Goal: Information Seeking & Learning: Learn about a topic

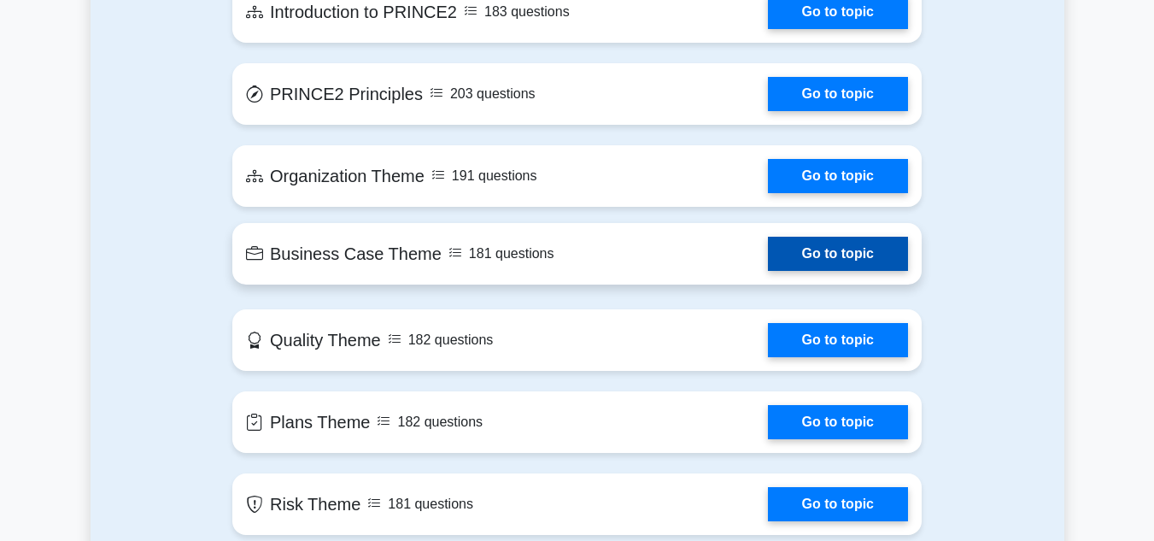
scroll to position [880, 0]
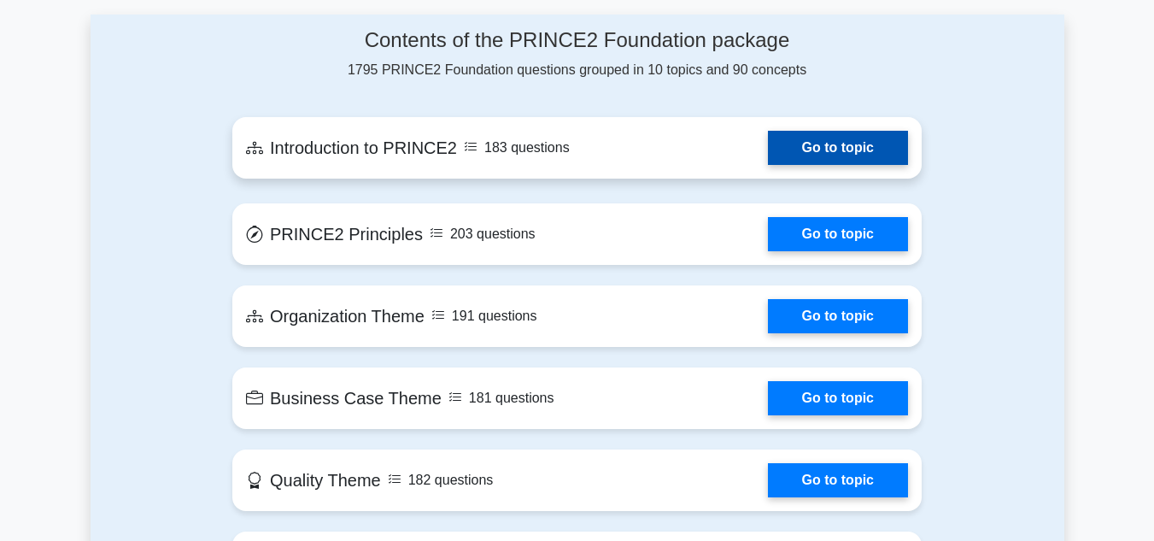
click at [804, 150] on link "Go to topic" at bounding box center [838, 148] width 140 height 34
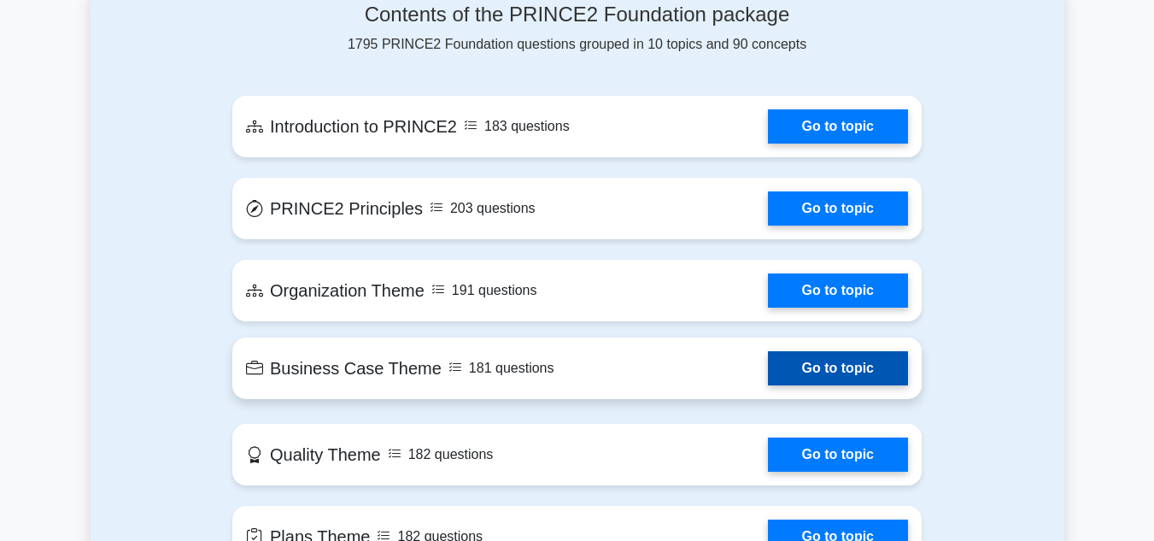
scroll to position [907, 0]
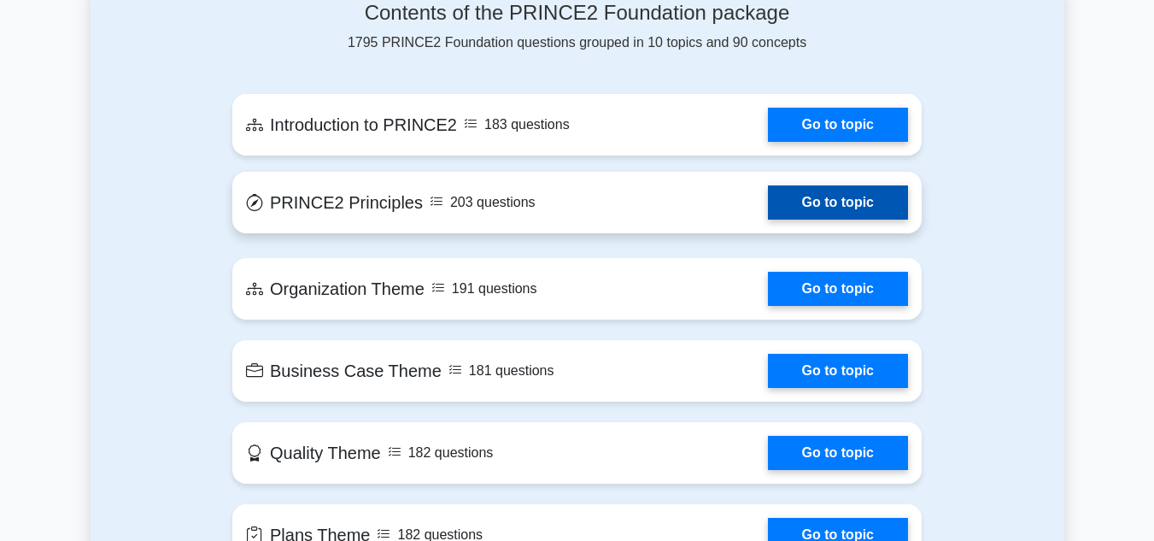
click at [822, 204] on link "Go to topic" at bounding box center [838, 202] width 140 height 34
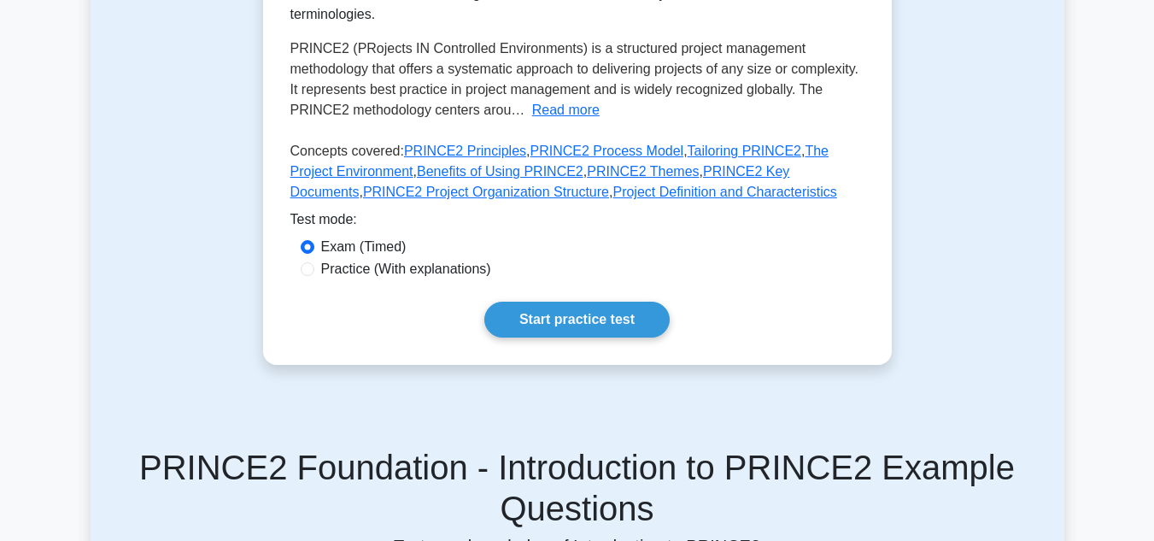
scroll to position [459, 0]
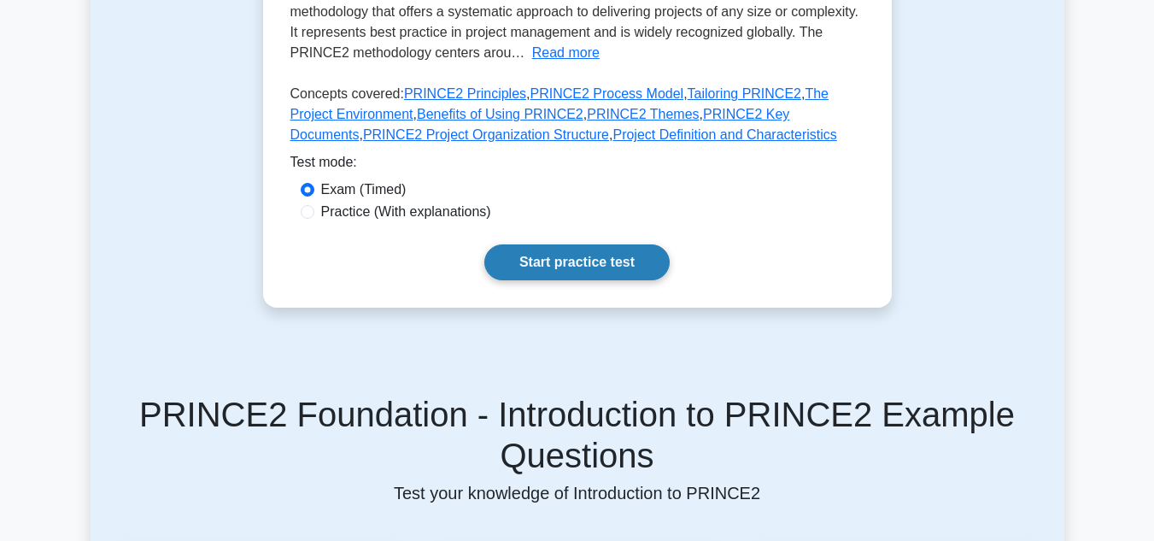
click at [634, 272] on link "Start practice test" at bounding box center [576, 262] width 185 height 36
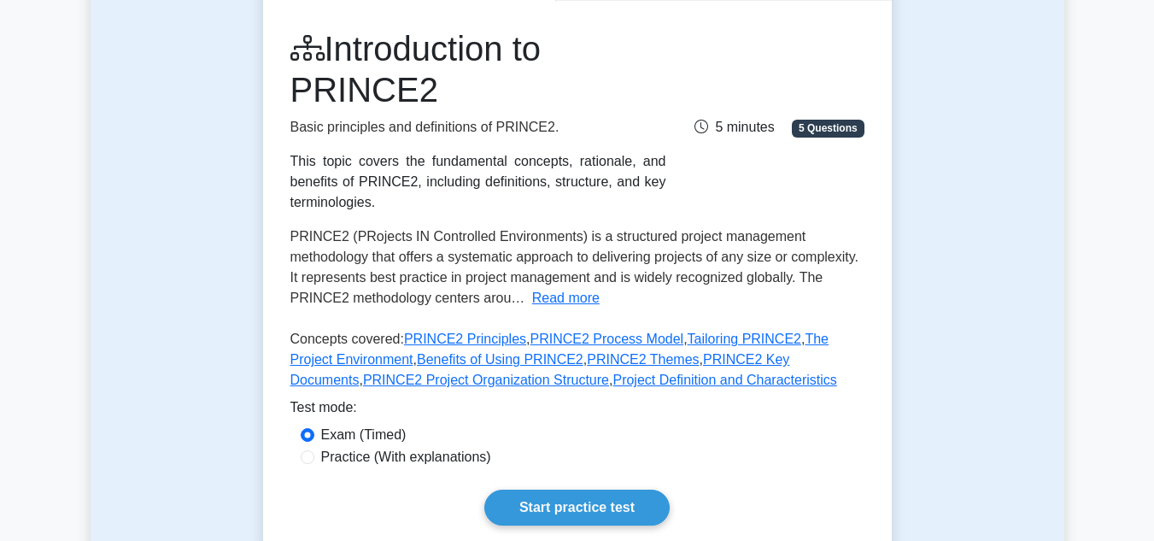
scroll to position [196, 0]
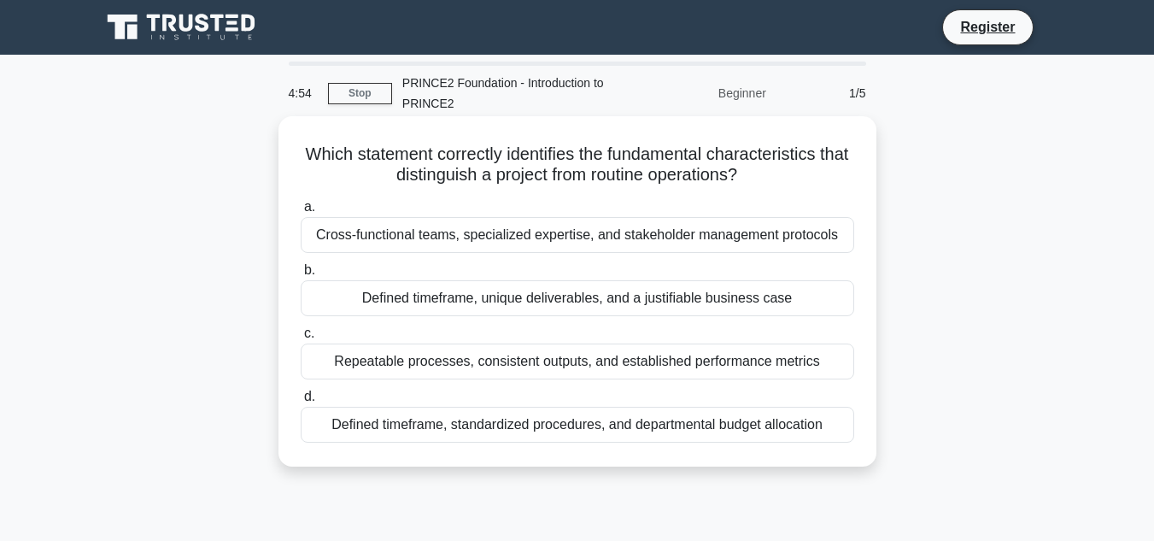
click at [393, 229] on div "Cross-functional teams, specialized expertise, and stakeholder management proto…" at bounding box center [577, 235] width 553 height 36
click at [301, 213] on input "a. Cross-functional teams, specialized expertise, and stakeholder management pr…" at bounding box center [301, 207] width 0 height 11
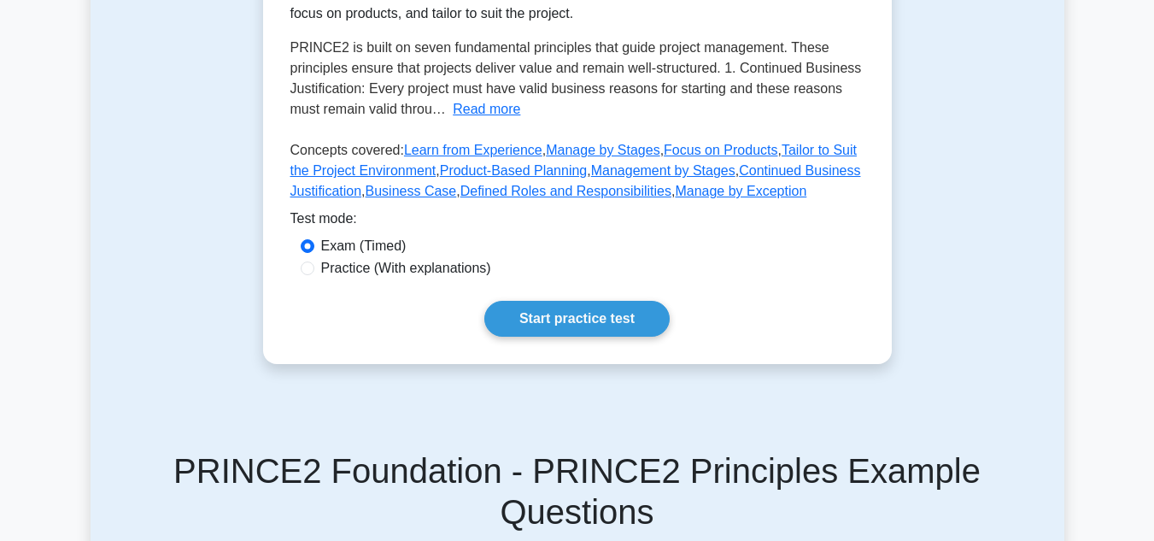
scroll to position [403, 0]
click at [607, 311] on link "Start practice test" at bounding box center [576, 318] width 185 height 36
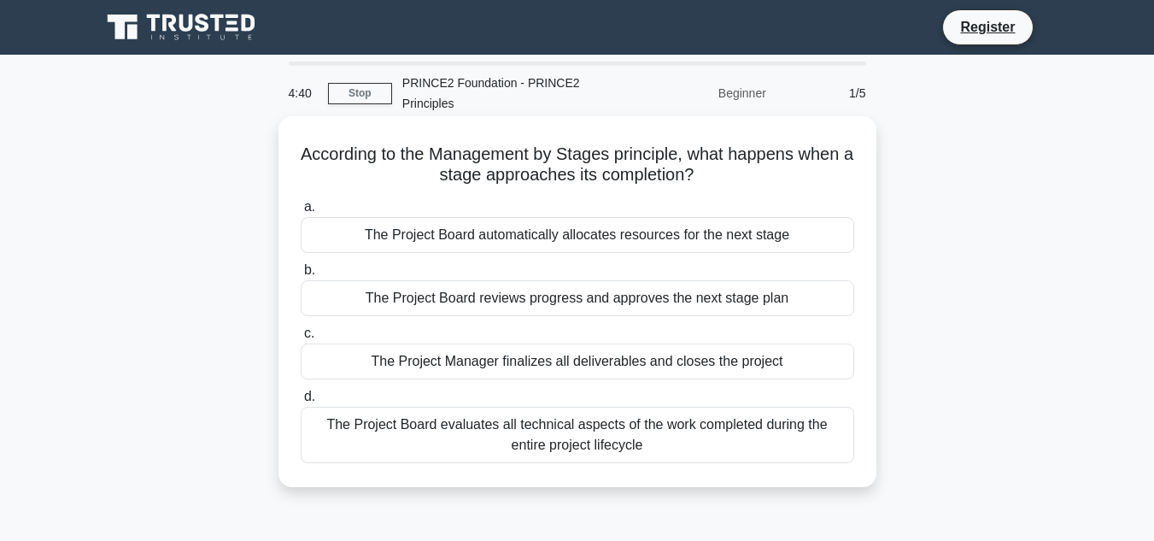
click at [621, 294] on div "The Project Board reviews progress and approves the next stage plan" at bounding box center [577, 298] width 553 height 36
click at [301, 276] on input "b. The Project Board reviews progress and approves the next stage plan" at bounding box center [301, 270] width 0 height 11
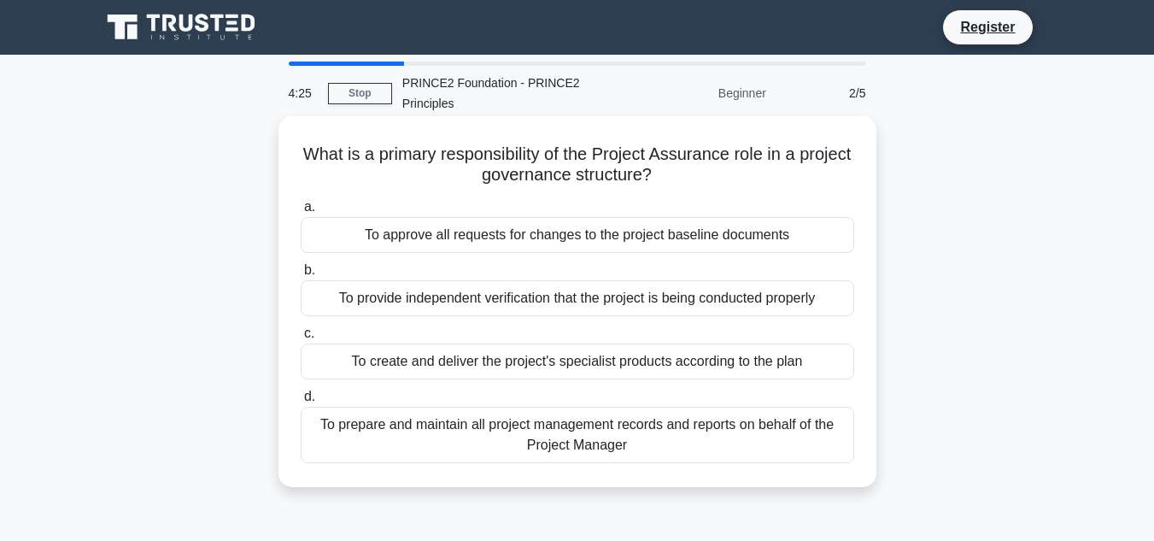
click at [646, 301] on div "To provide independent verification that the project is being conducted properly" at bounding box center [577, 298] width 553 height 36
click at [301, 276] on input "b. To provide independent verification that the project is being conducted prop…" at bounding box center [301, 270] width 0 height 11
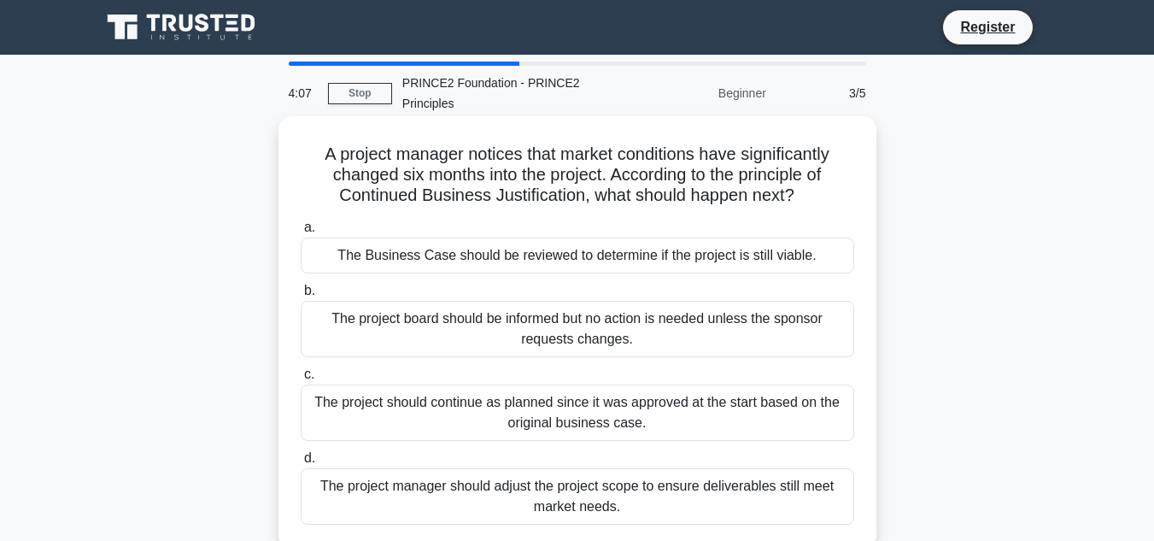
click at [669, 261] on div "The Business Case should be reviewed to determine if the project is still viabl…" at bounding box center [577, 255] width 553 height 36
click at [301, 233] on input "a. The Business Case should be reviewed to determine if the project is still vi…" at bounding box center [301, 227] width 0 height 11
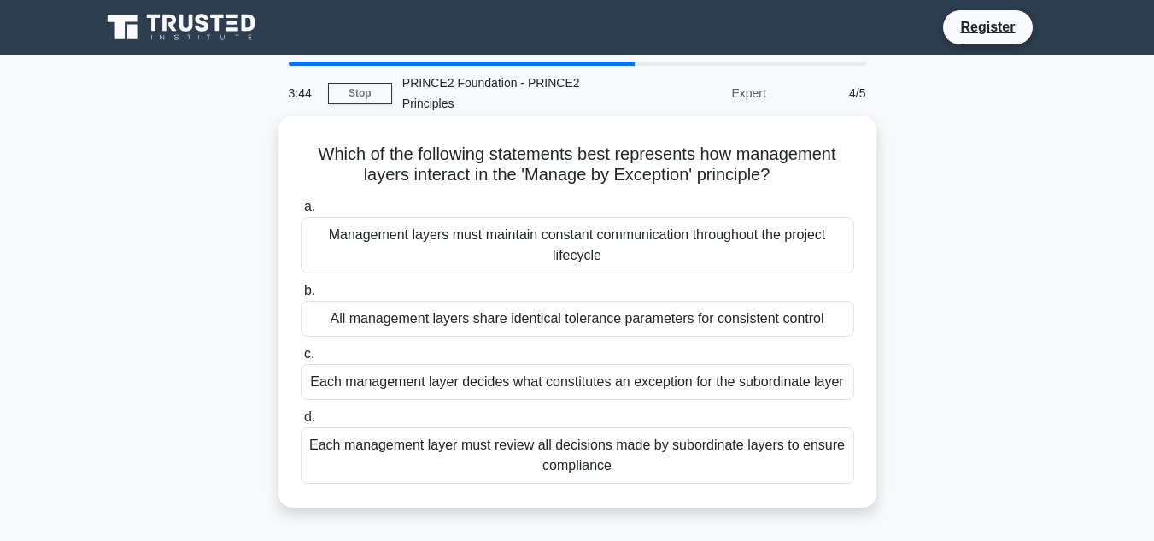
click at [603, 458] on div "Each management layer must review all decisions made by subordinate layers to e…" at bounding box center [577, 455] width 553 height 56
click at [301, 423] on input "d. Each management layer must review all decisions made by subordinate layers t…" at bounding box center [301, 417] width 0 height 11
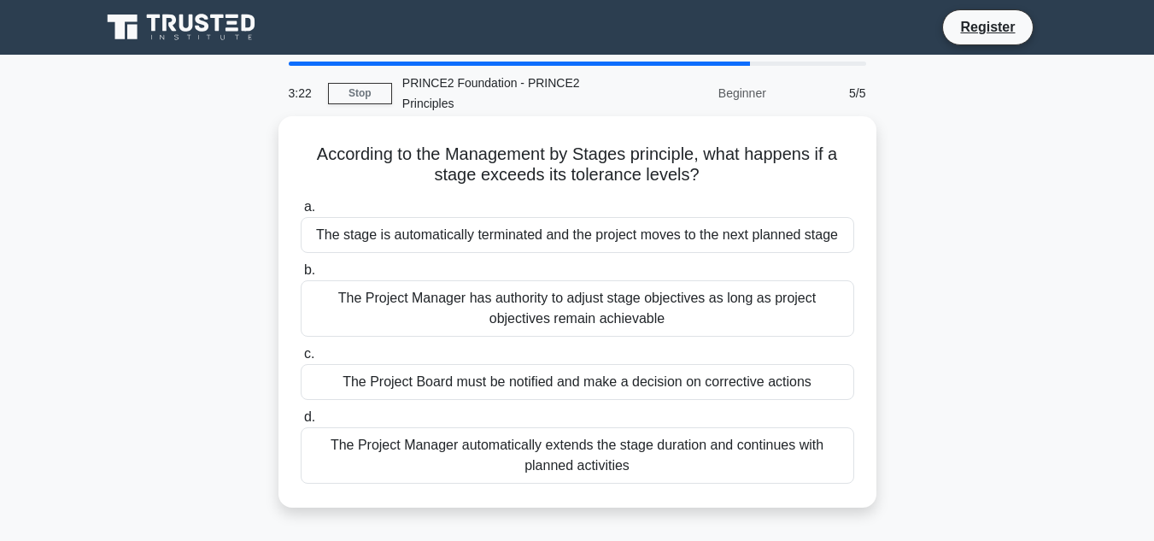
click at [609, 384] on div "The Project Board must be notified and make a decision on corrective actions" at bounding box center [577, 382] width 553 height 36
click at [301, 360] on input "c. The Project Board must be notified and make a decision on corrective actions" at bounding box center [301, 353] width 0 height 11
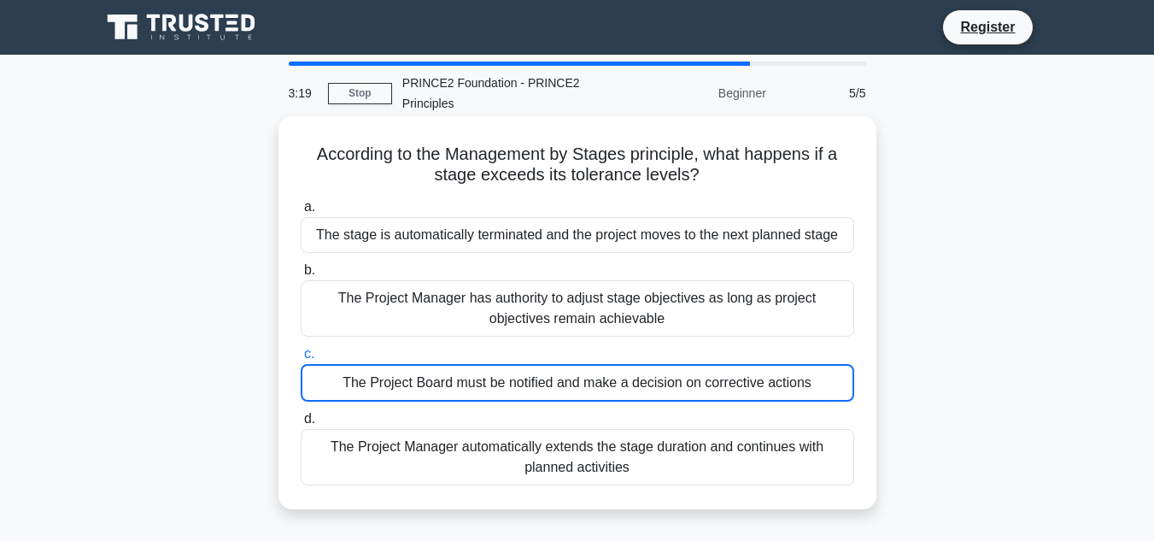
scroll to position [382, 0]
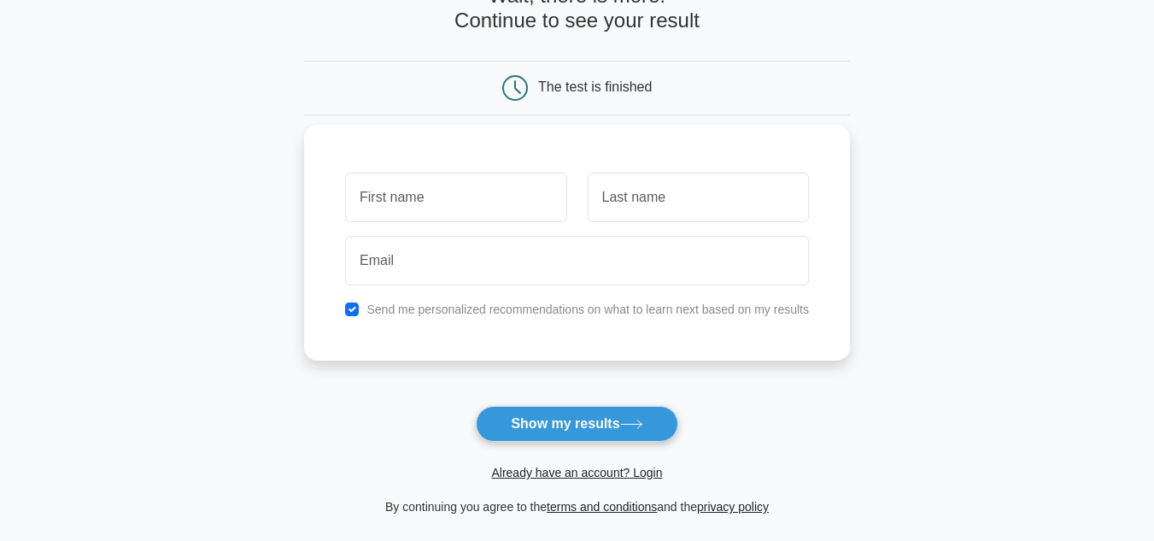
scroll to position [114, 0]
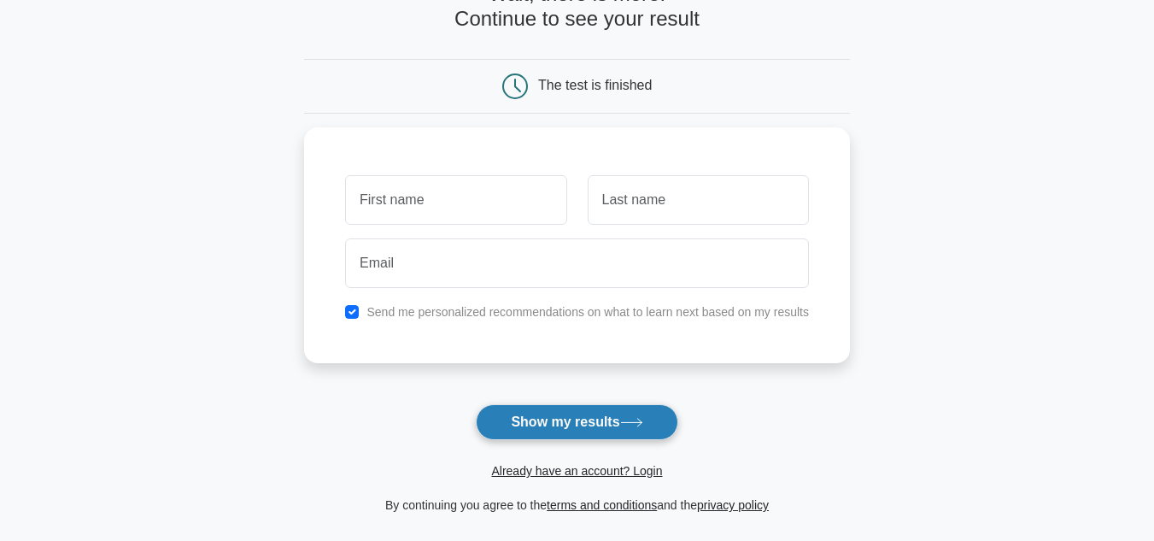
click at [588, 428] on button "Show my results" at bounding box center [577, 422] width 202 height 36
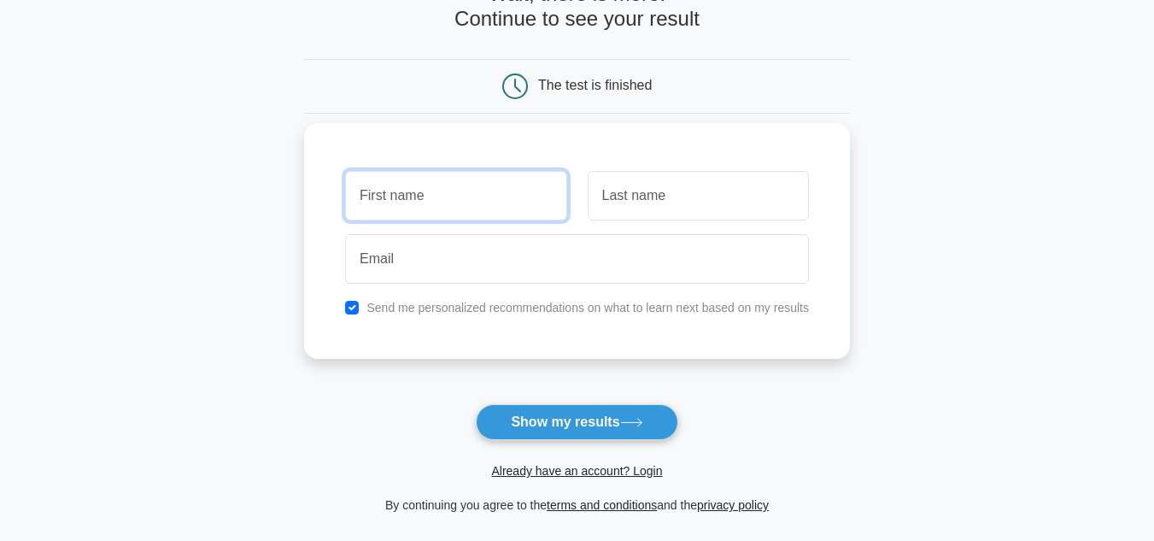
click at [436, 195] on input "text" at bounding box center [455, 196] width 221 height 50
type input "lalo"
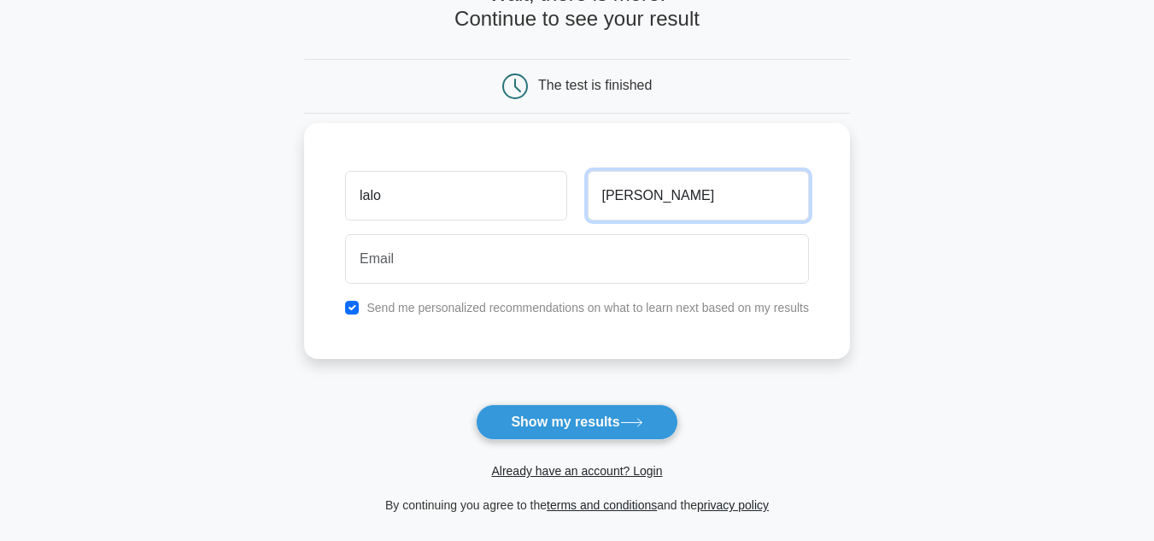
type input "landa"
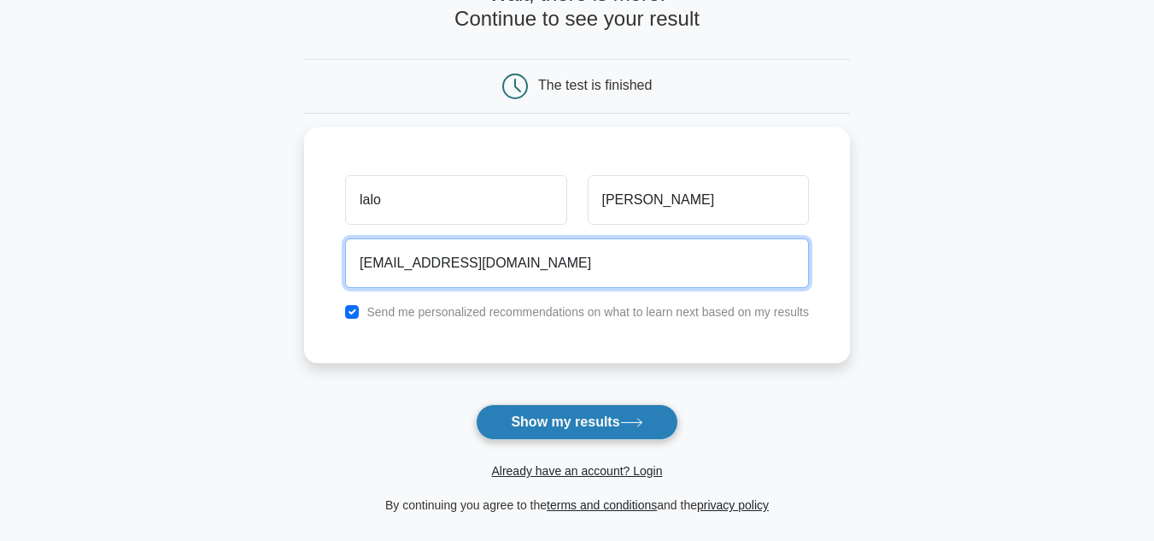
type input "lalolanda@q123.com"
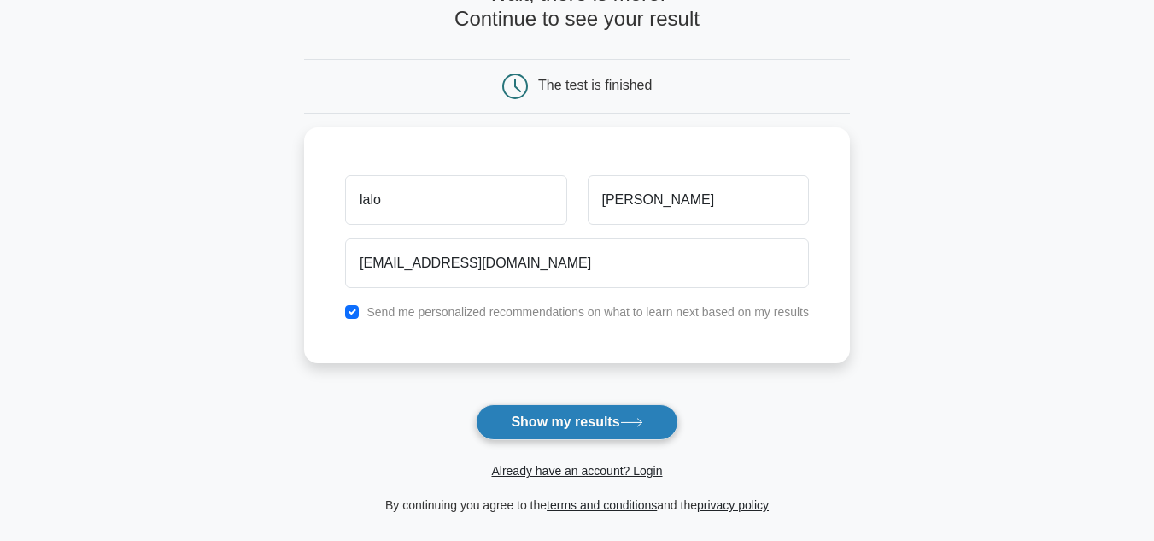
click at [547, 418] on button "Show my results" at bounding box center [577, 422] width 202 height 36
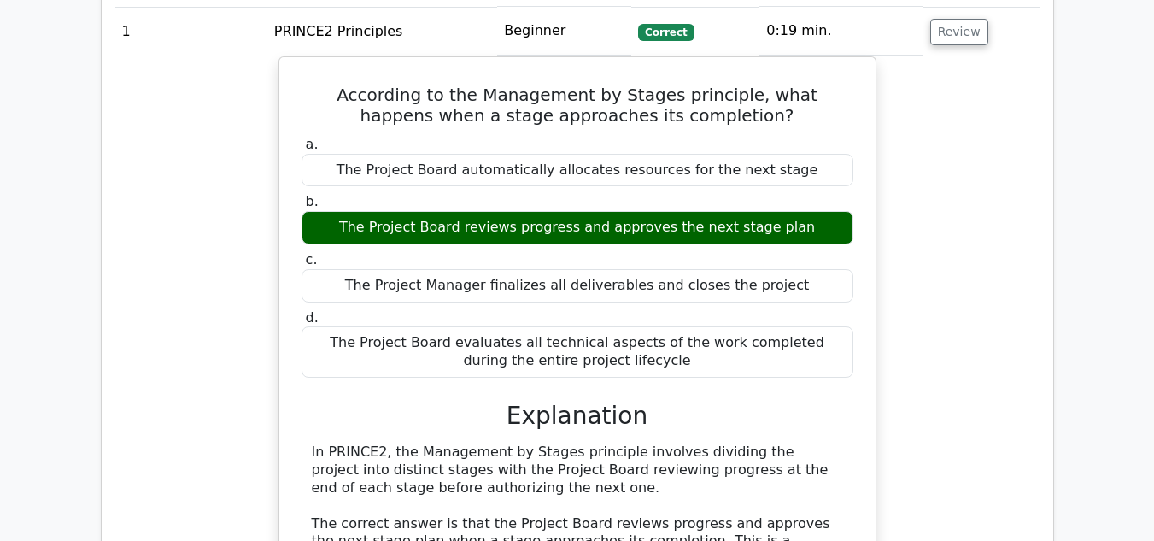
scroll to position [1331, 0]
